Goal: Information Seeking & Learning: Learn about a topic

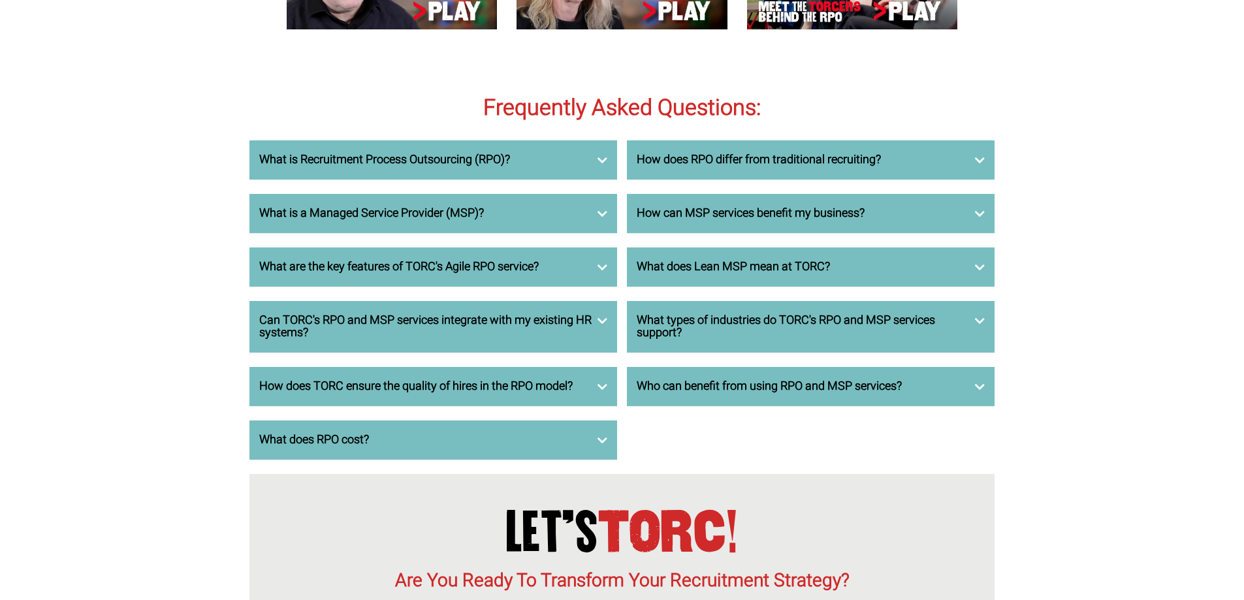
scroll to position [4374, 0]
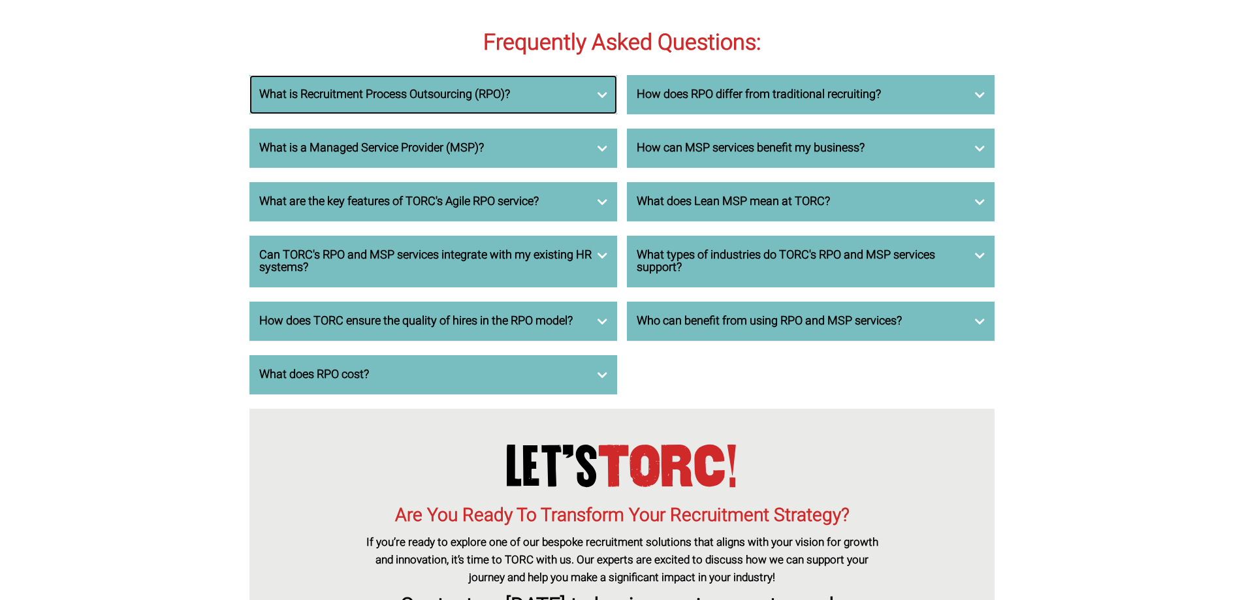
click at [607, 114] on div "What is Recruitment Process Outsourcing (RPO)?" at bounding box center [433, 94] width 368 height 39
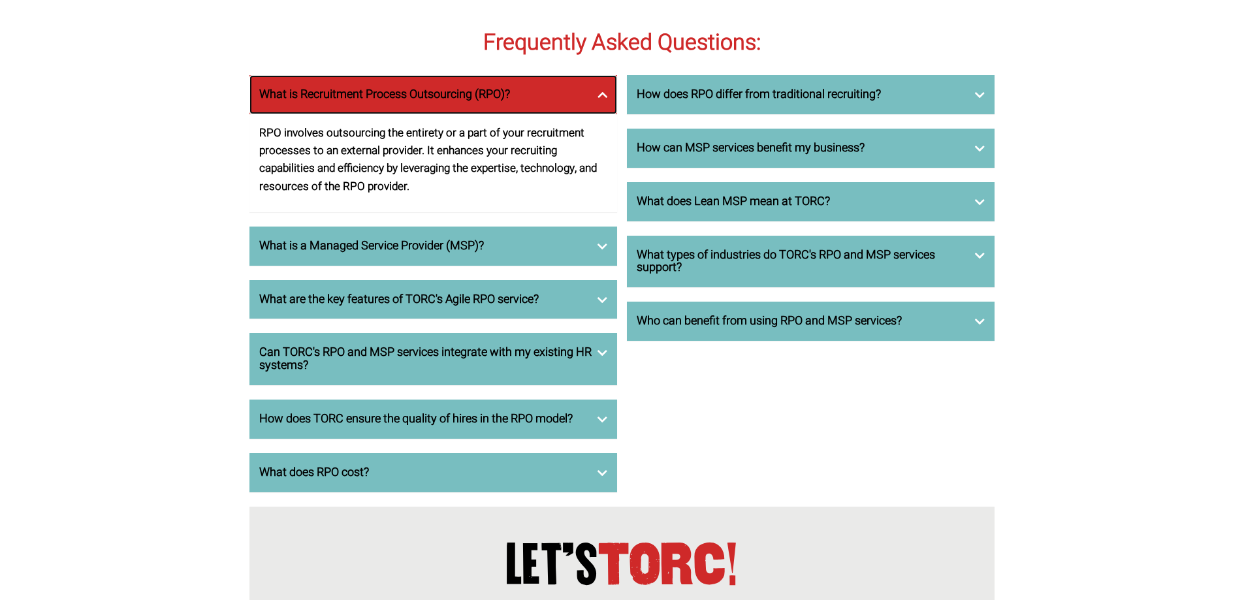
click at [607, 114] on div "What is Recruitment Process Outsourcing (RPO)?" at bounding box center [433, 94] width 368 height 39
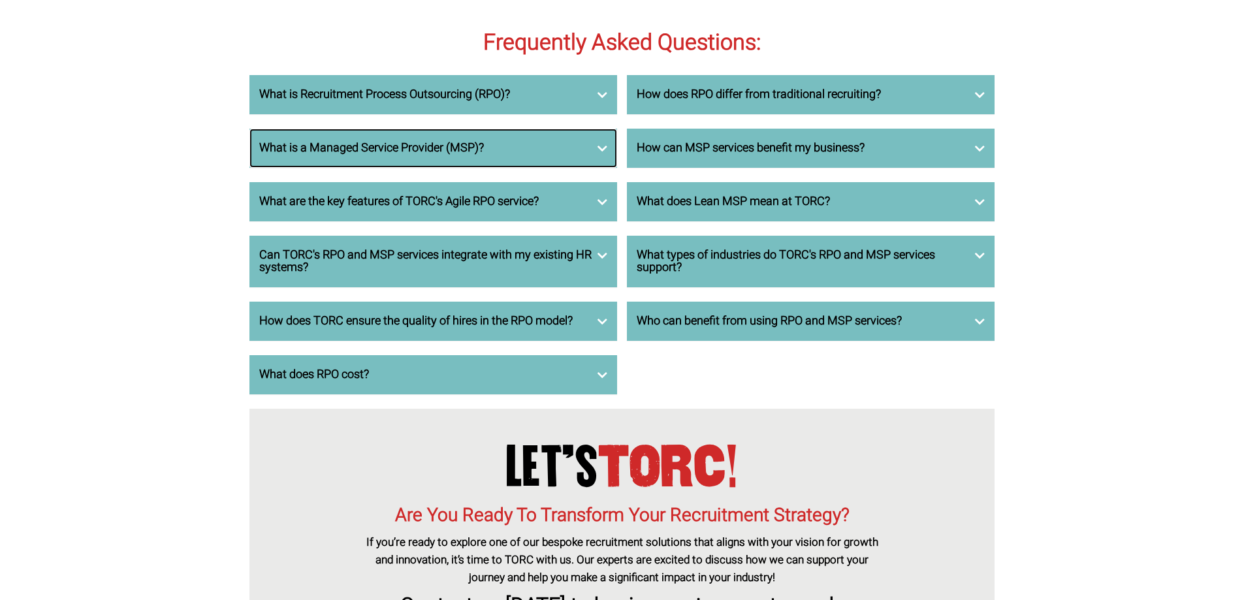
click at [603, 168] on div "What is a Managed Service Provider (MSP)?" at bounding box center [433, 148] width 368 height 39
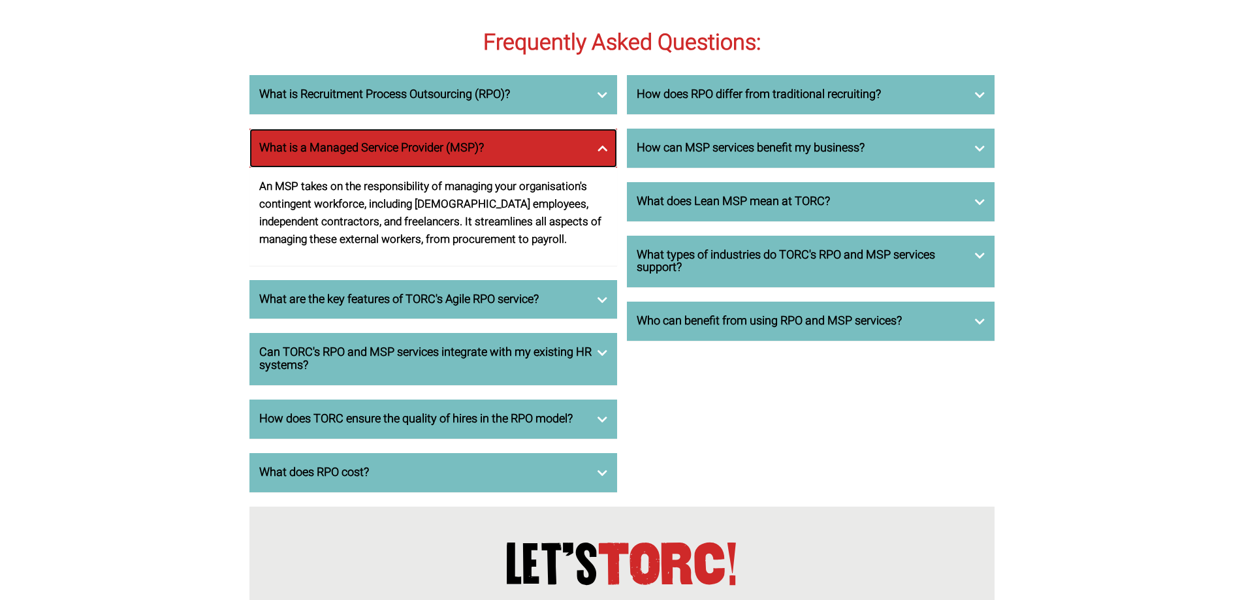
click at [600, 168] on div "What is a Managed Service Provider (MSP)?" at bounding box center [433, 148] width 368 height 39
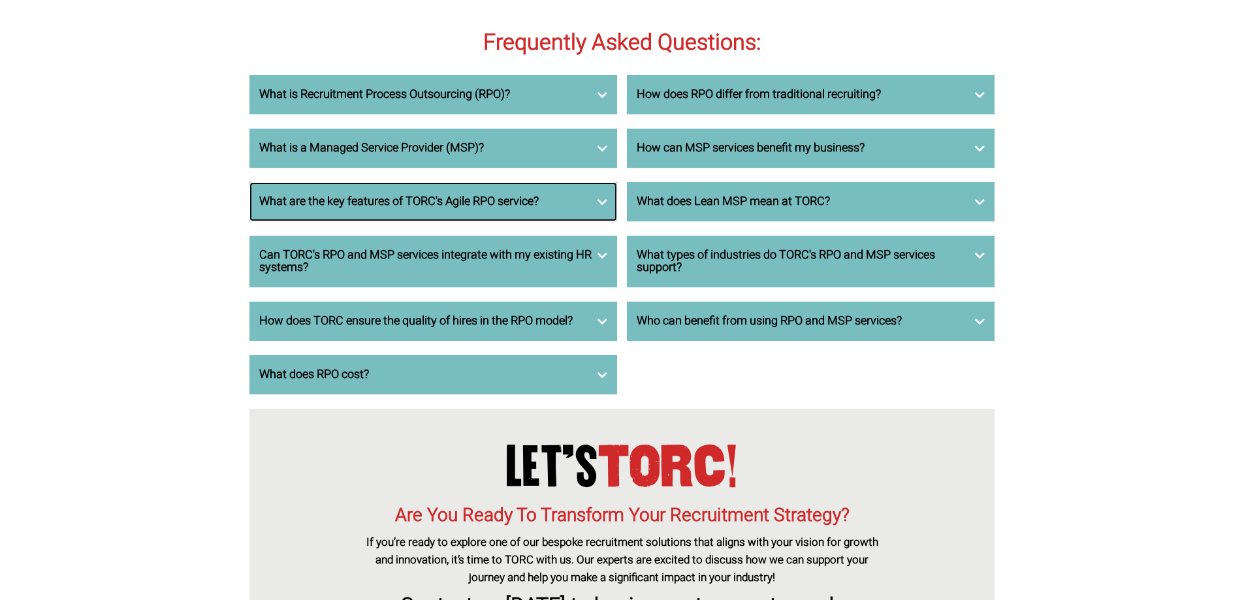
click at [598, 221] on div "What are the key features of TORC's Agile RPO service?" at bounding box center [433, 201] width 368 height 39
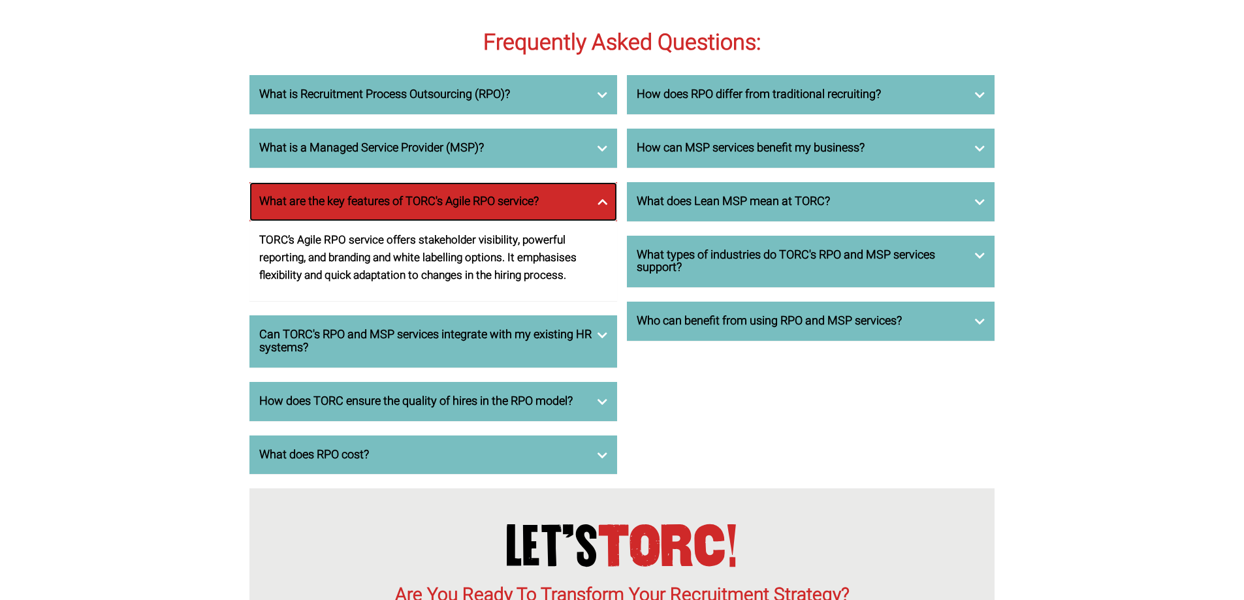
click at [597, 221] on div "What are the key features of TORC's Agile RPO service?" at bounding box center [433, 201] width 368 height 39
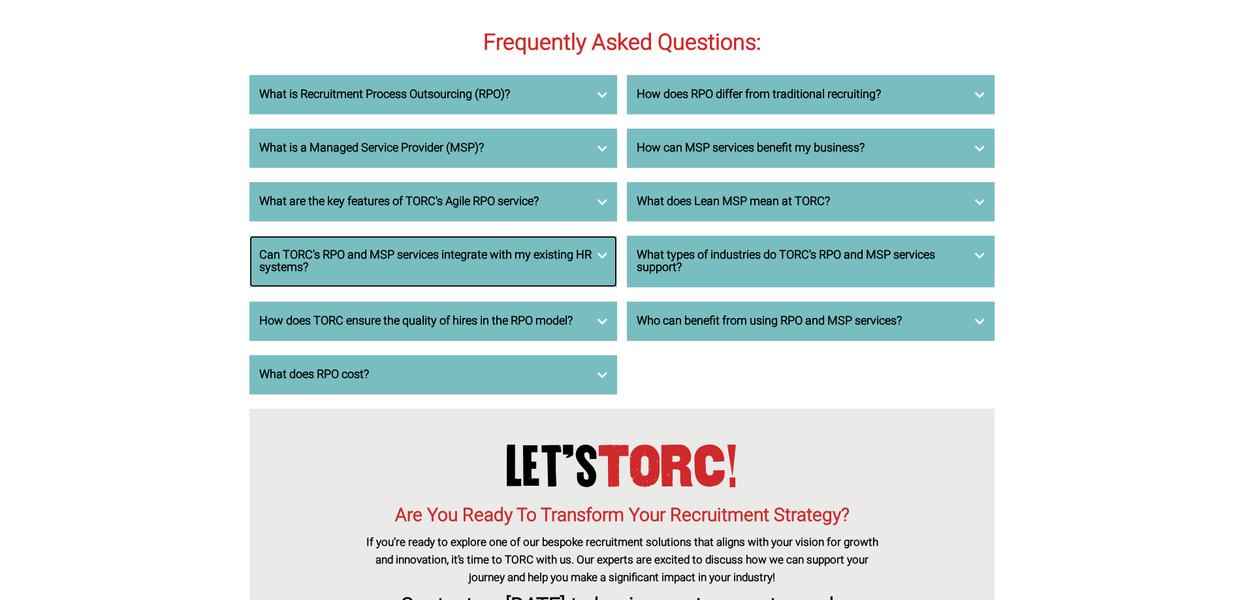
click at [597, 288] on div "Can TORC's RPO and MSP services integrate with my existing HR systems?" at bounding box center [433, 262] width 368 height 52
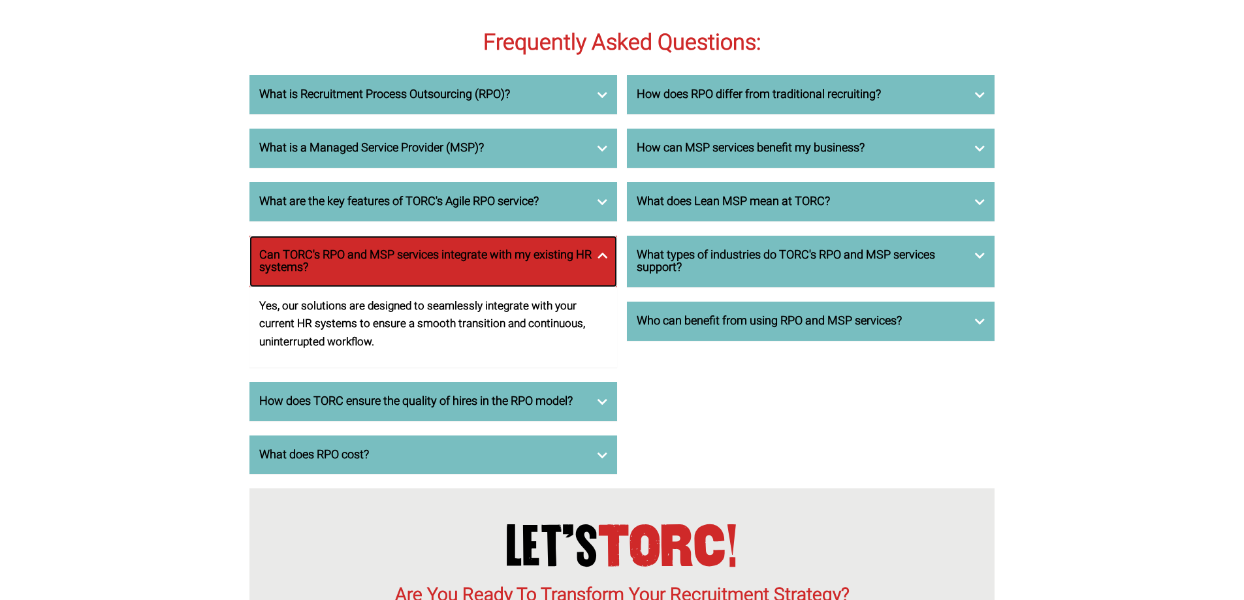
click at [603, 288] on div "Can TORC's RPO and MSP services integrate with my existing HR systems?" at bounding box center [433, 262] width 368 height 52
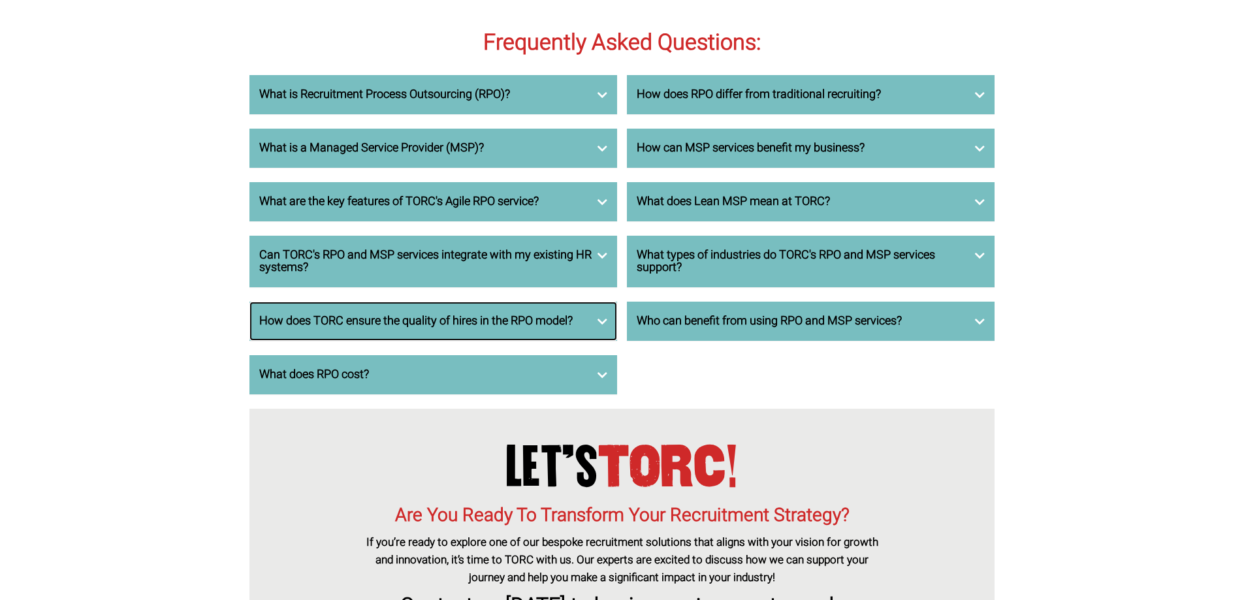
click at [595, 328] on h3 "How does TORC ensure the quality of hires in the RPO model?" at bounding box center [433, 321] width 348 height 13
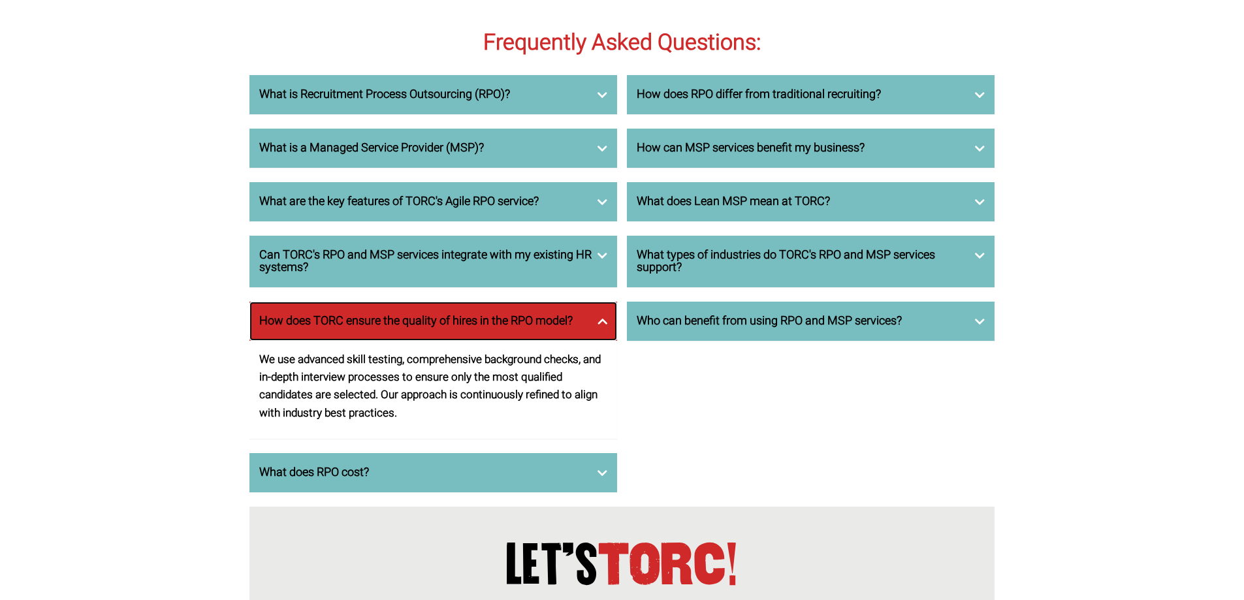
click at [595, 328] on h3 "How does TORC ensure the quality of hires in the RPO model?" at bounding box center [433, 321] width 348 height 13
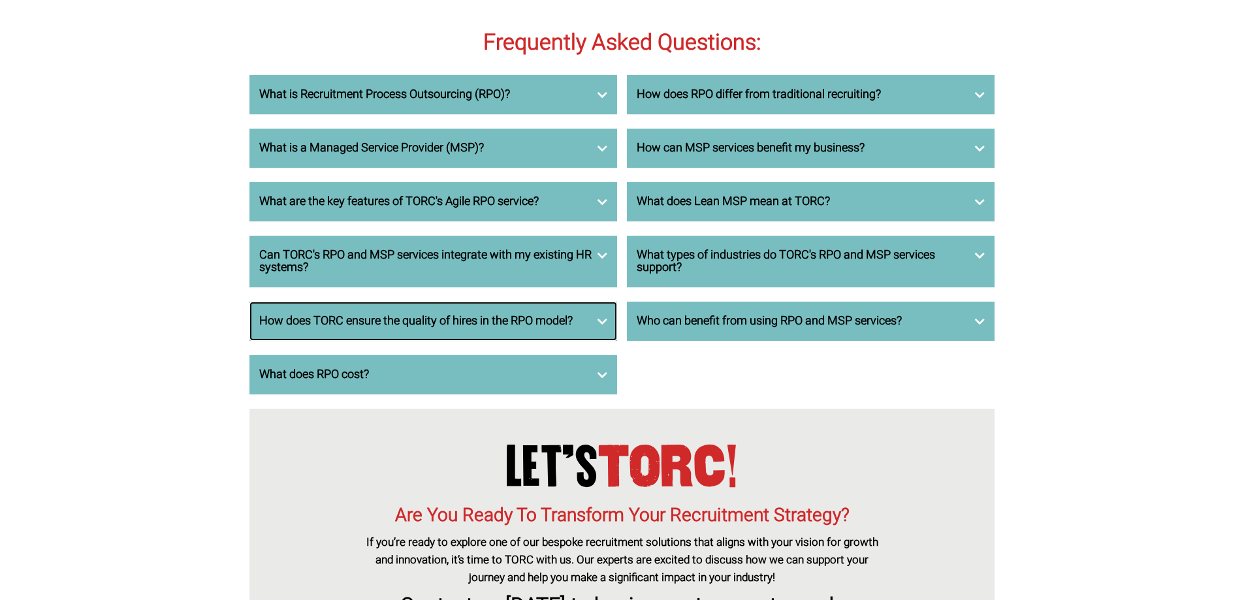
scroll to position [4308, 0]
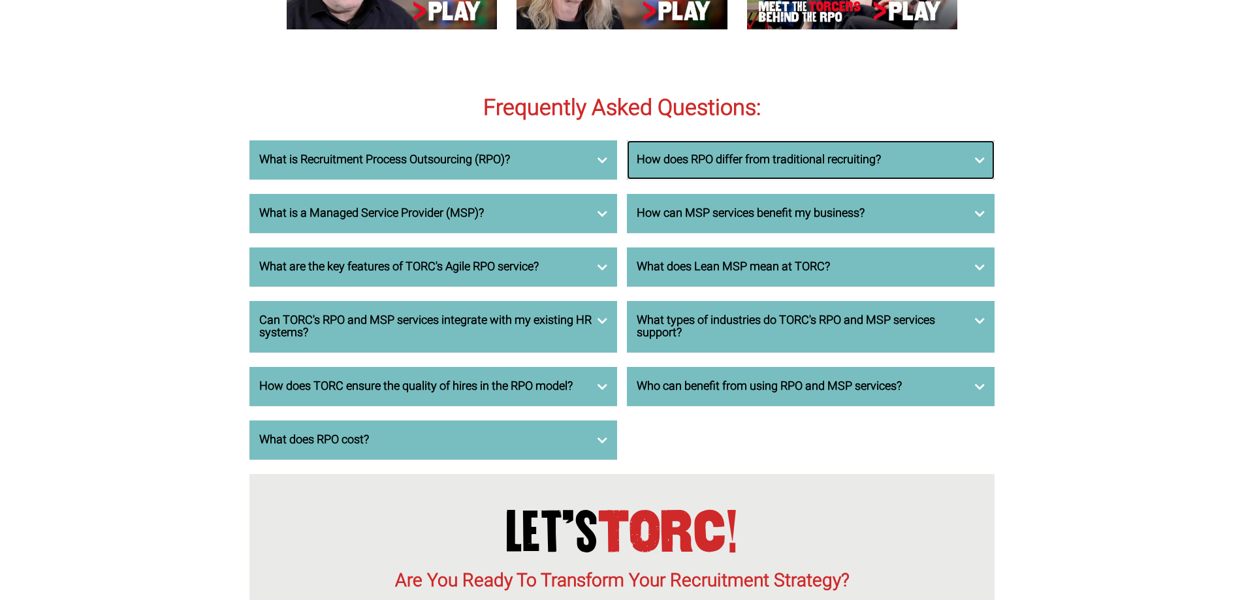
click at [982, 180] on div "How does RPO differ from traditional recruiting?" at bounding box center [811, 159] width 368 height 39
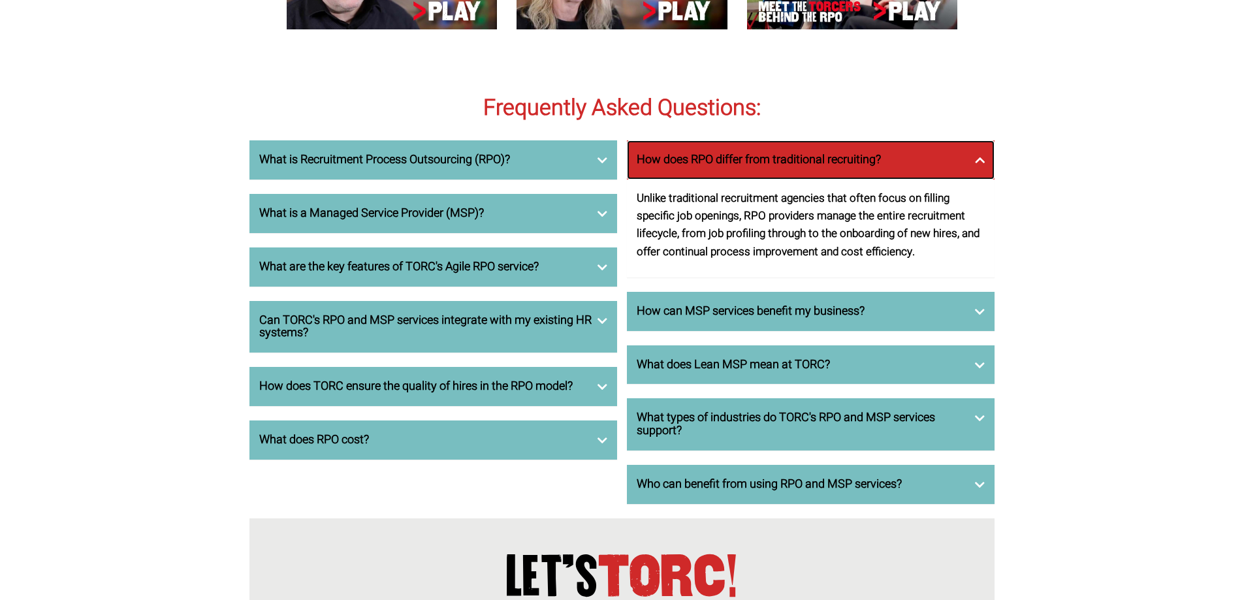
click at [982, 180] on div "How does RPO differ from traditional recruiting?" at bounding box center [811, 159] width 368 height 39
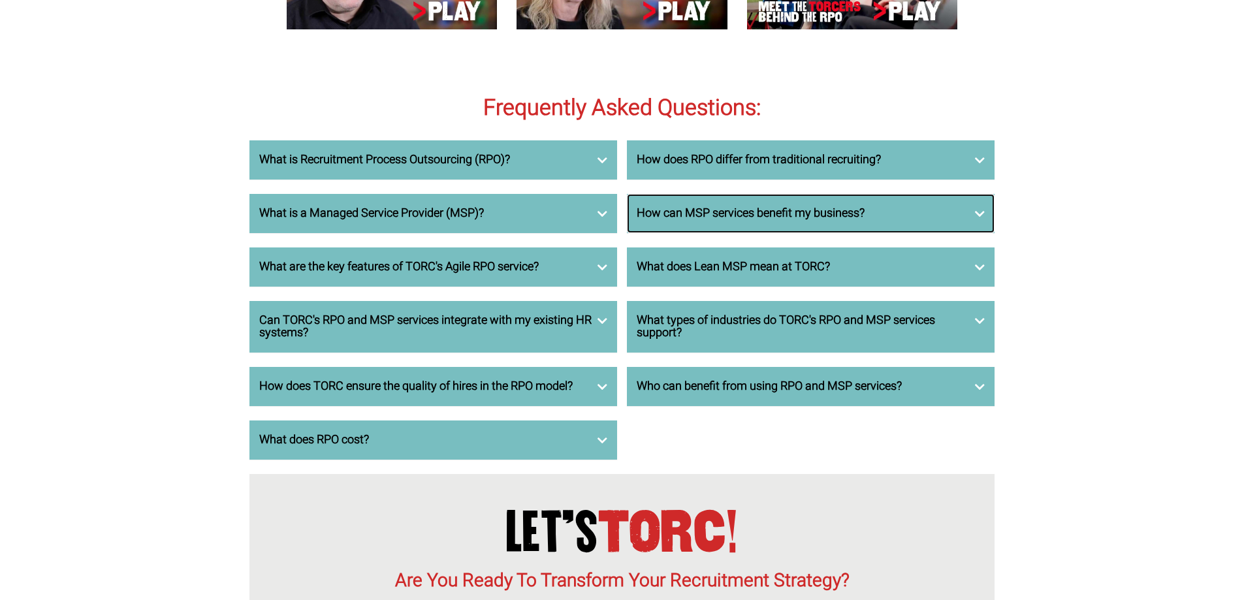
click at [982, 233] on div "How can MSP services benefit my business?" at bounding box center [811, 213] width 368 height 39
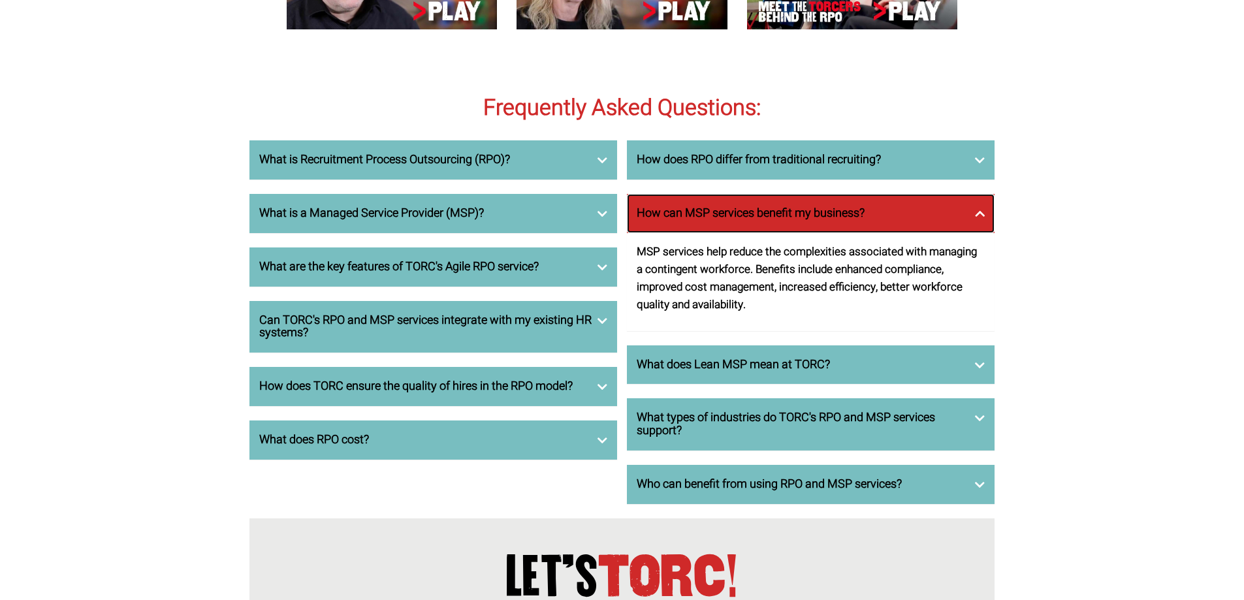
click at [982, 233] on div "How can MSP services benefit my business?" at bounding box center [811, 213] width 368 height 39
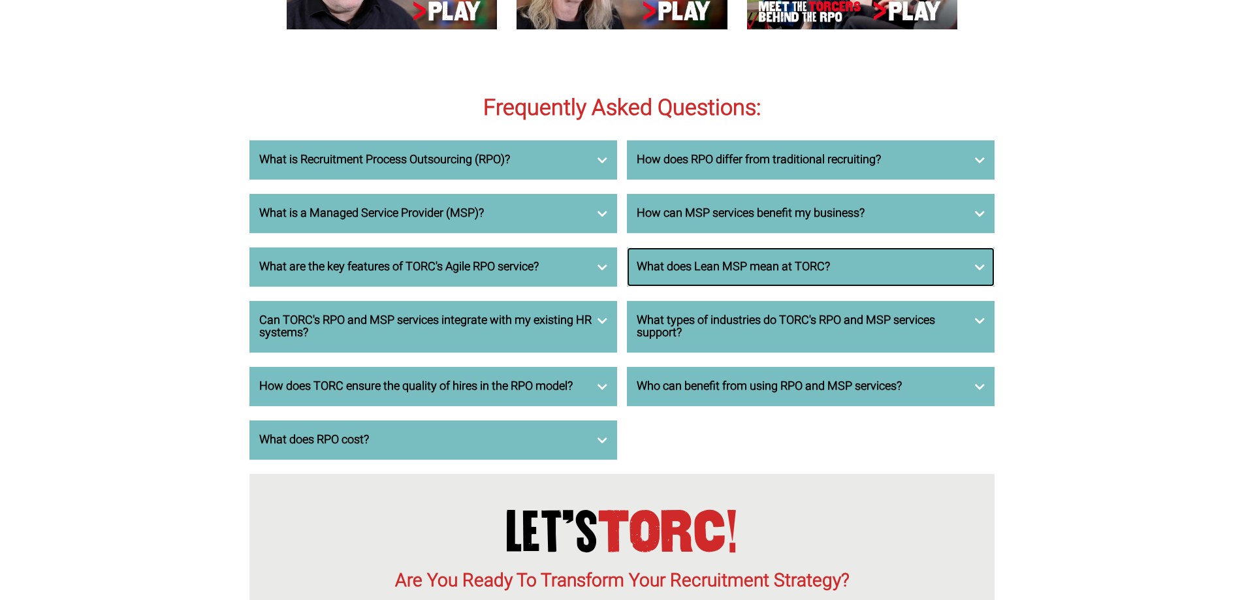
click at [976, 287] on div "What does Lean MSP mean at TORC?" at bounding box center [811, 266] width 368 height 39
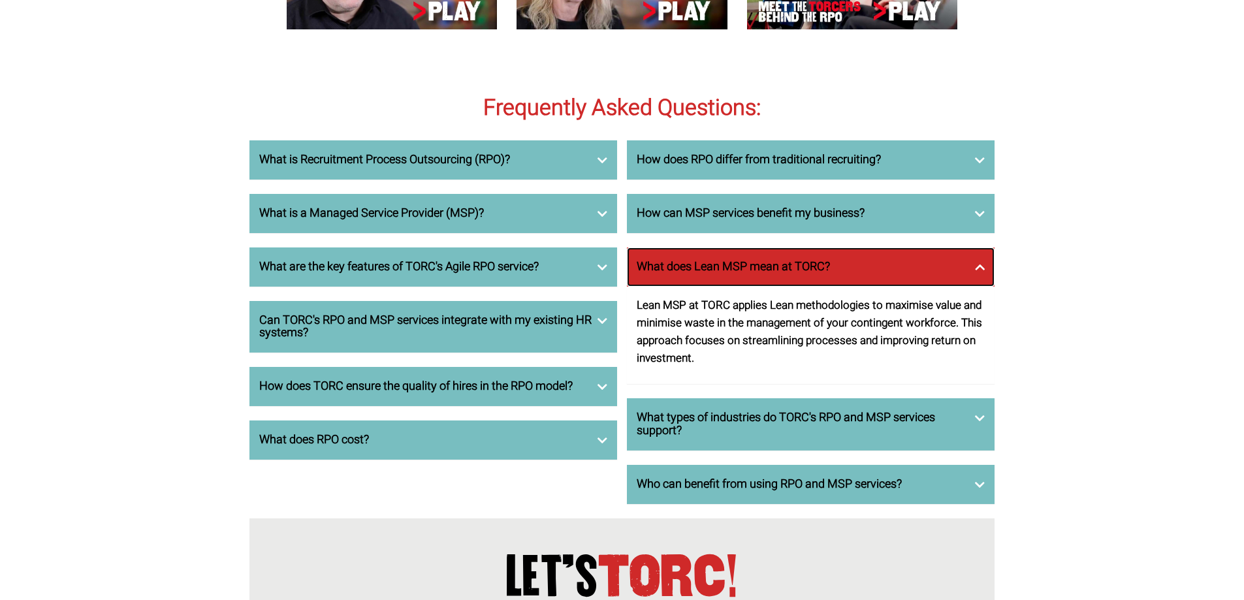
click at [976, 287] on div "What does Lean MSP mean at TORC?" at bounding box center [811, 266] width 368 height 39
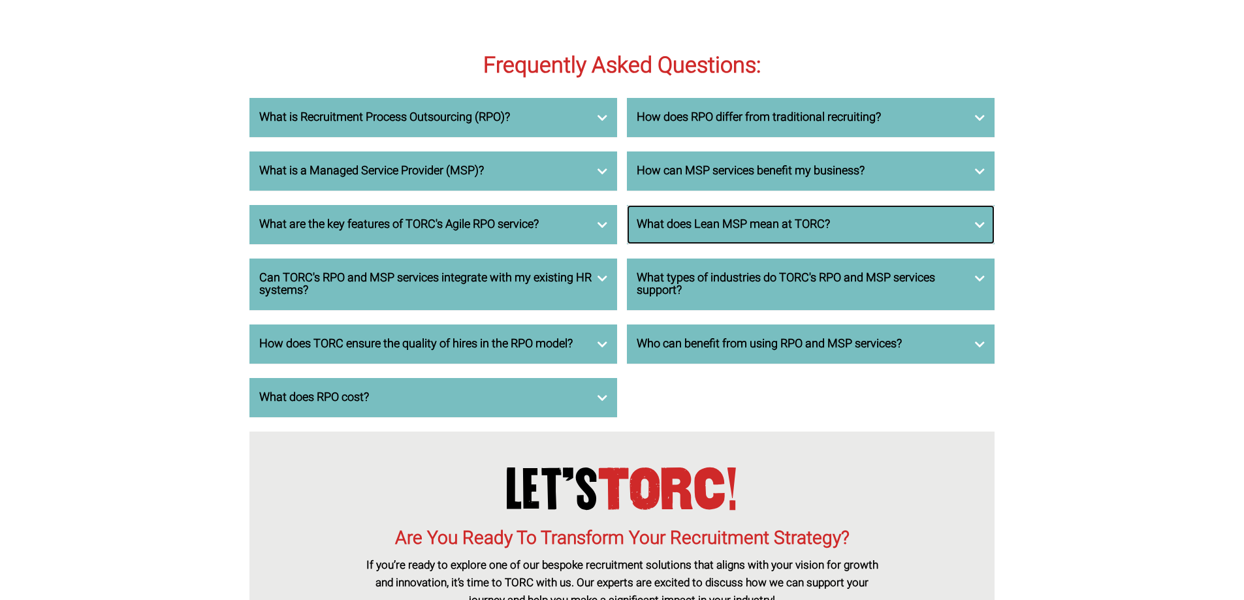
scroll to position [4374, 0]
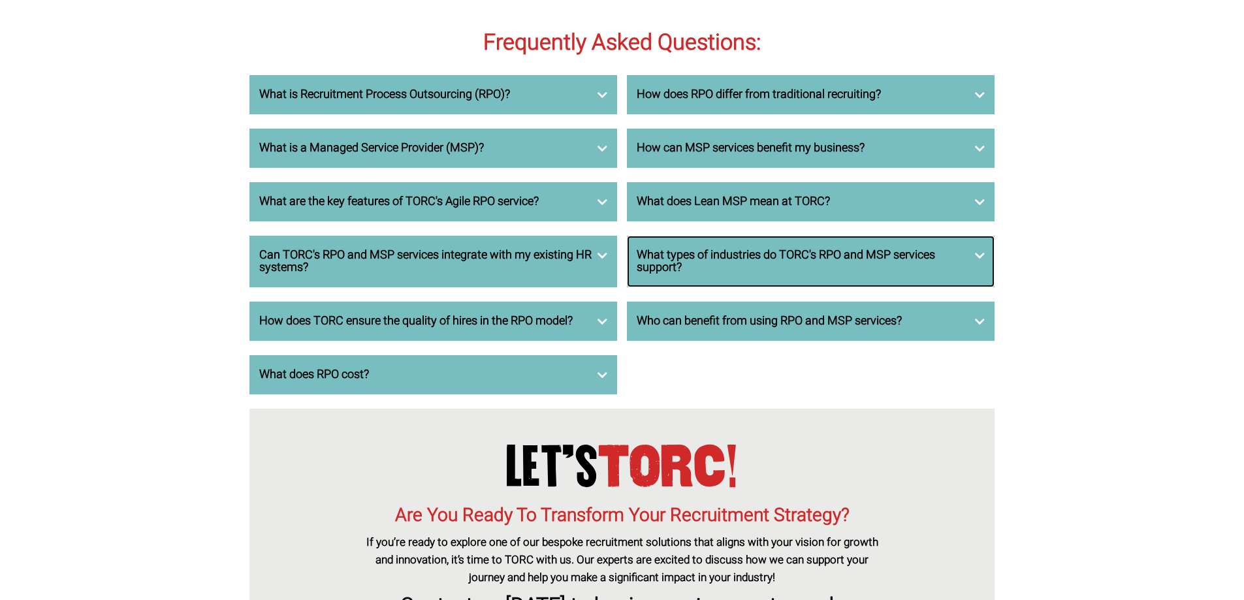
click at [985, 288] on div "What types of industries do TORC's RPO and MSP services support?" at bounding box center [811, 262] width 368 height 52
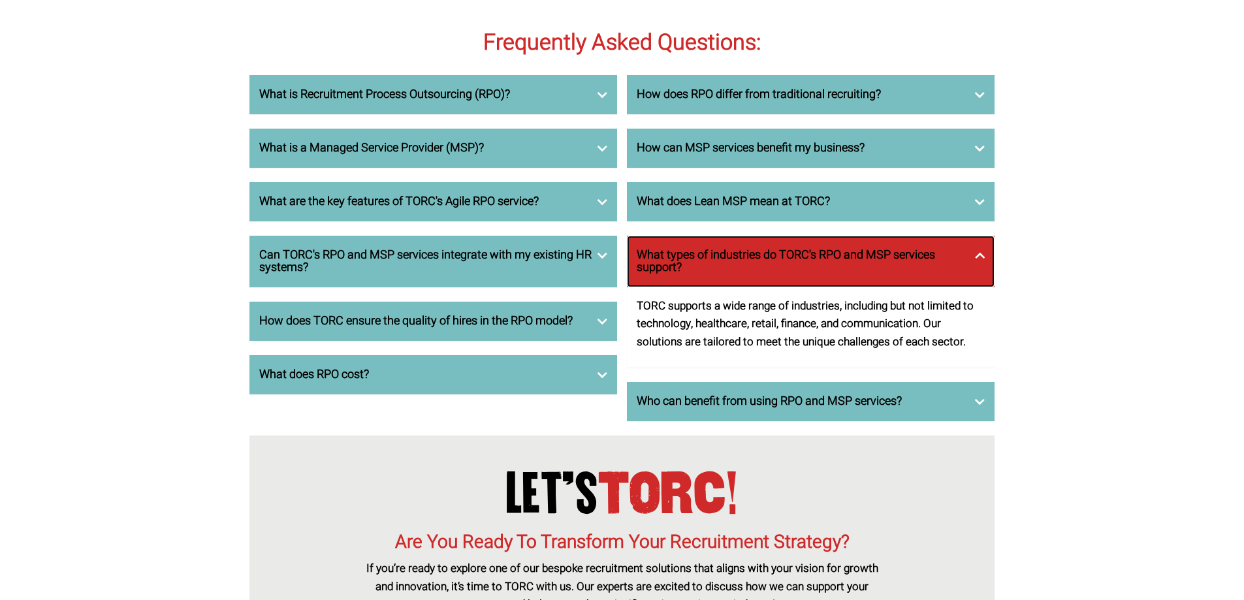
click at [985, 288] on div "What types of industries do TORC's RPO and MSP services support?" at bounding box center [811, 262] width 368 height 52
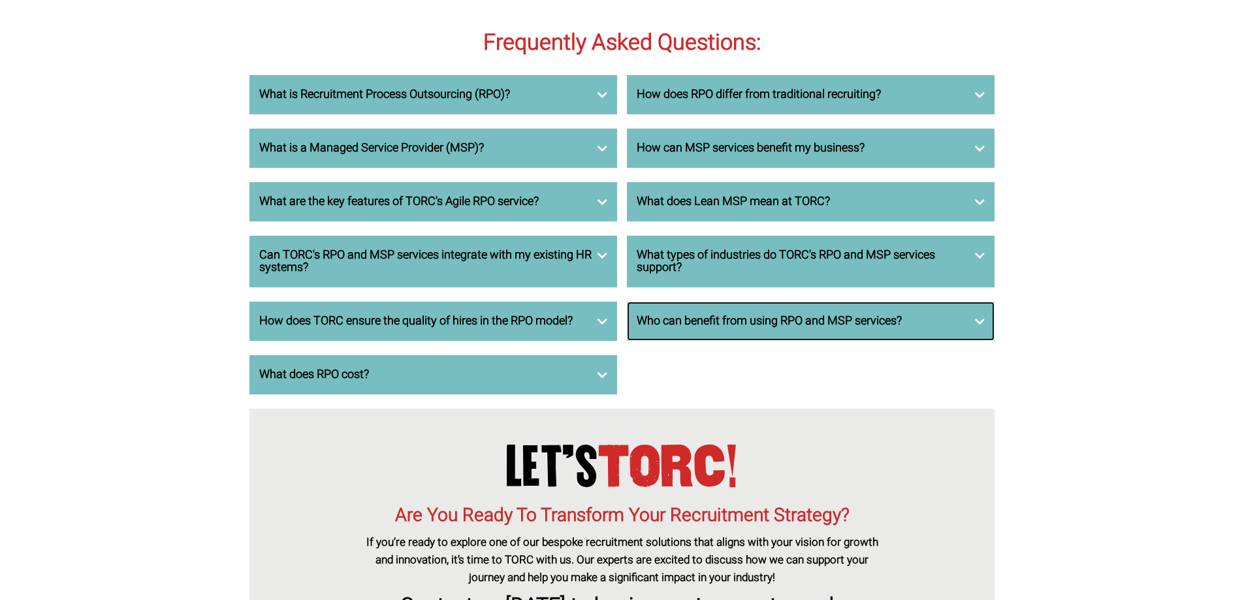
click at [981, 341] on div "Who can benefit from using RPO and MSP services?" at bounding box center [811, 321] width 368 height 39
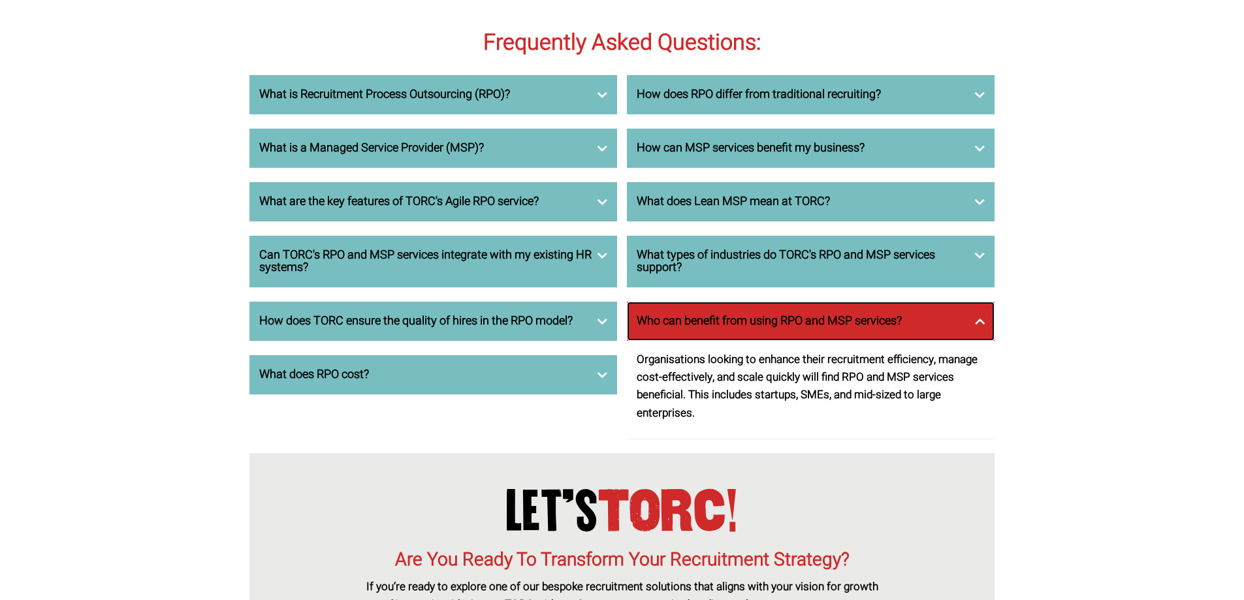
click at [981, 341] on div "Who can benefit from using RPO and MSP services?" at bounding box center [811, 321] width 368 height 39
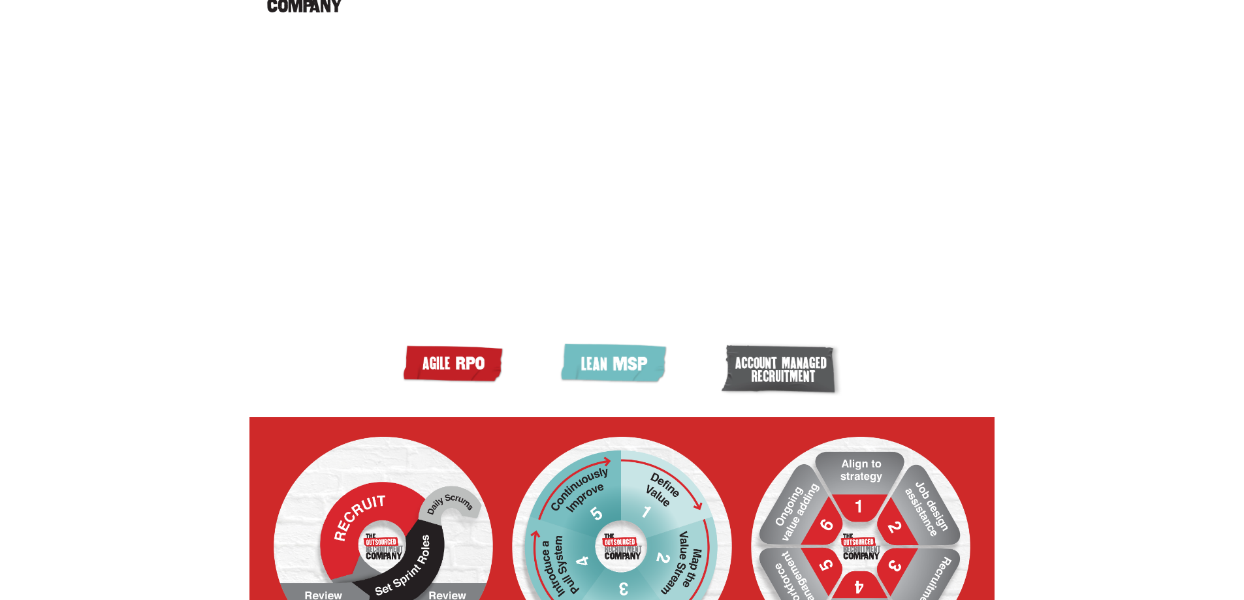
scroll to position [0, 0]
